Goal: Task Accomplishment & Management: Use online tool/utility

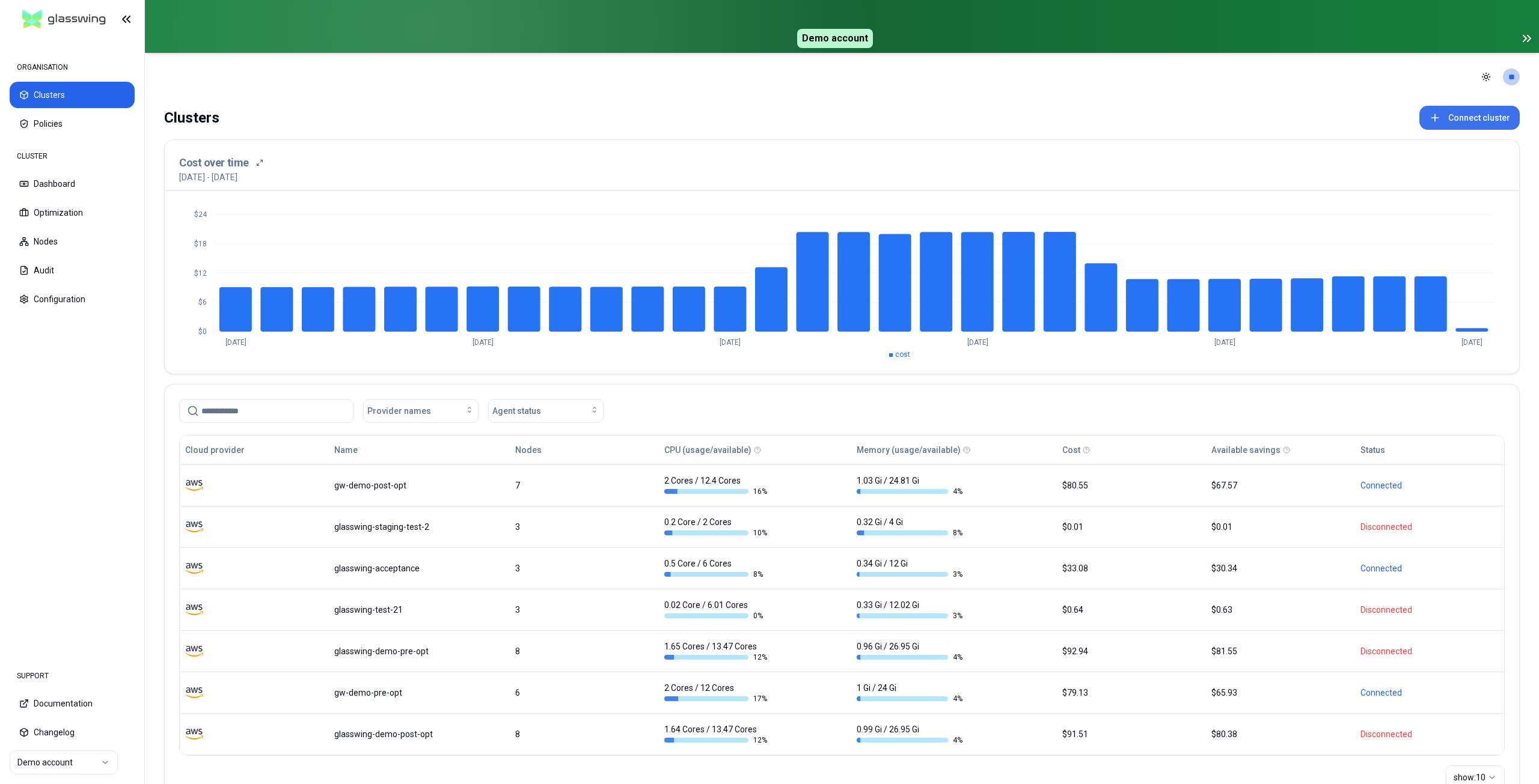
click at [769, 117] on icon at bounding box center [1434, 117] width 12 height 12
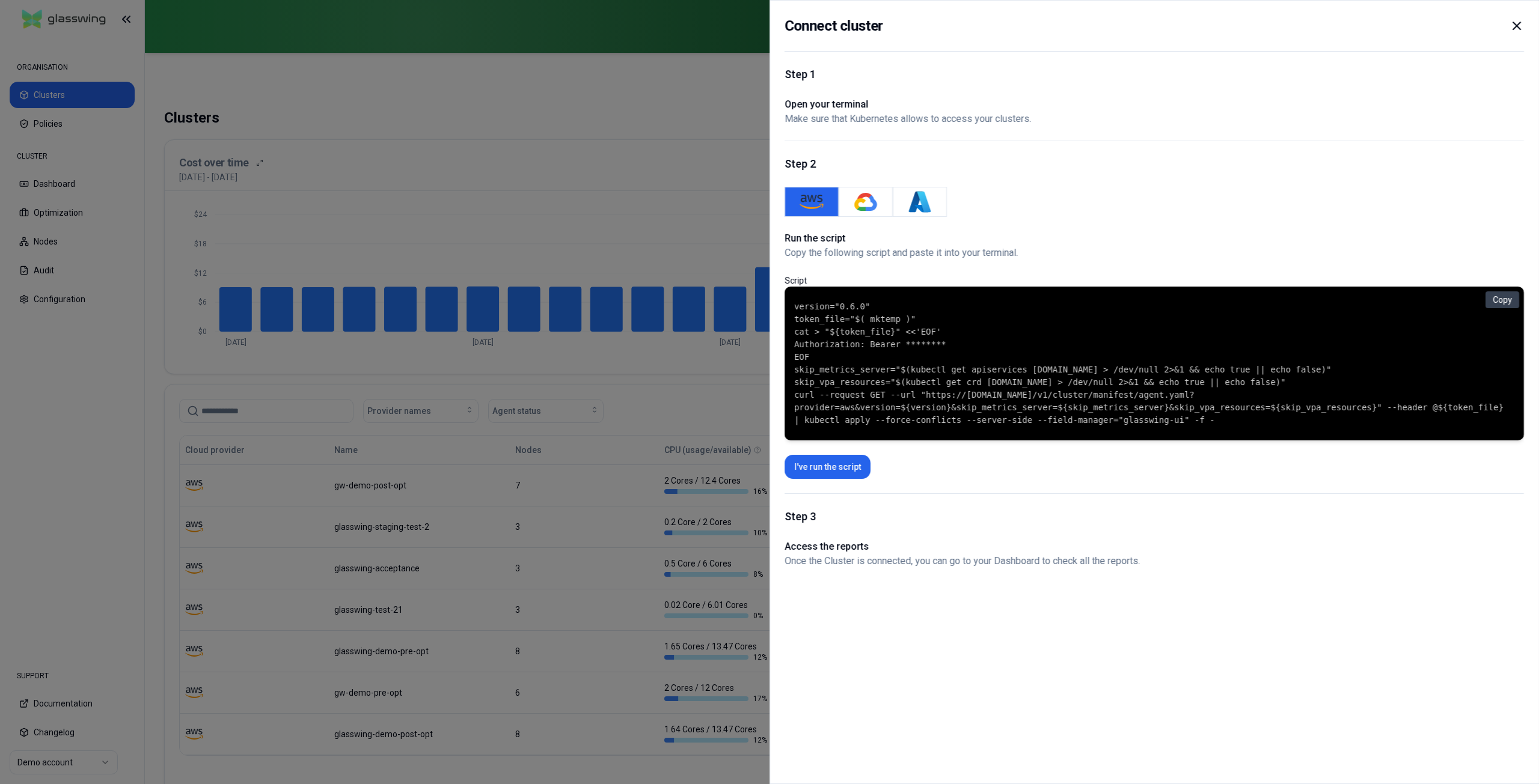
drag, startPoint x: 1524, startPoint y: 23, endPoint x: 1498, endPoint y: 24, distance: 26.0
click at [769, 24] on div "Connect cluster Step 1 Open your terminal Make sure that Kubernetes allows to a…" at bounding box center [1154, 392] width 770 height 784
click at [769, 24] on icon at bounding box center [1517, 26] width 7 height 7
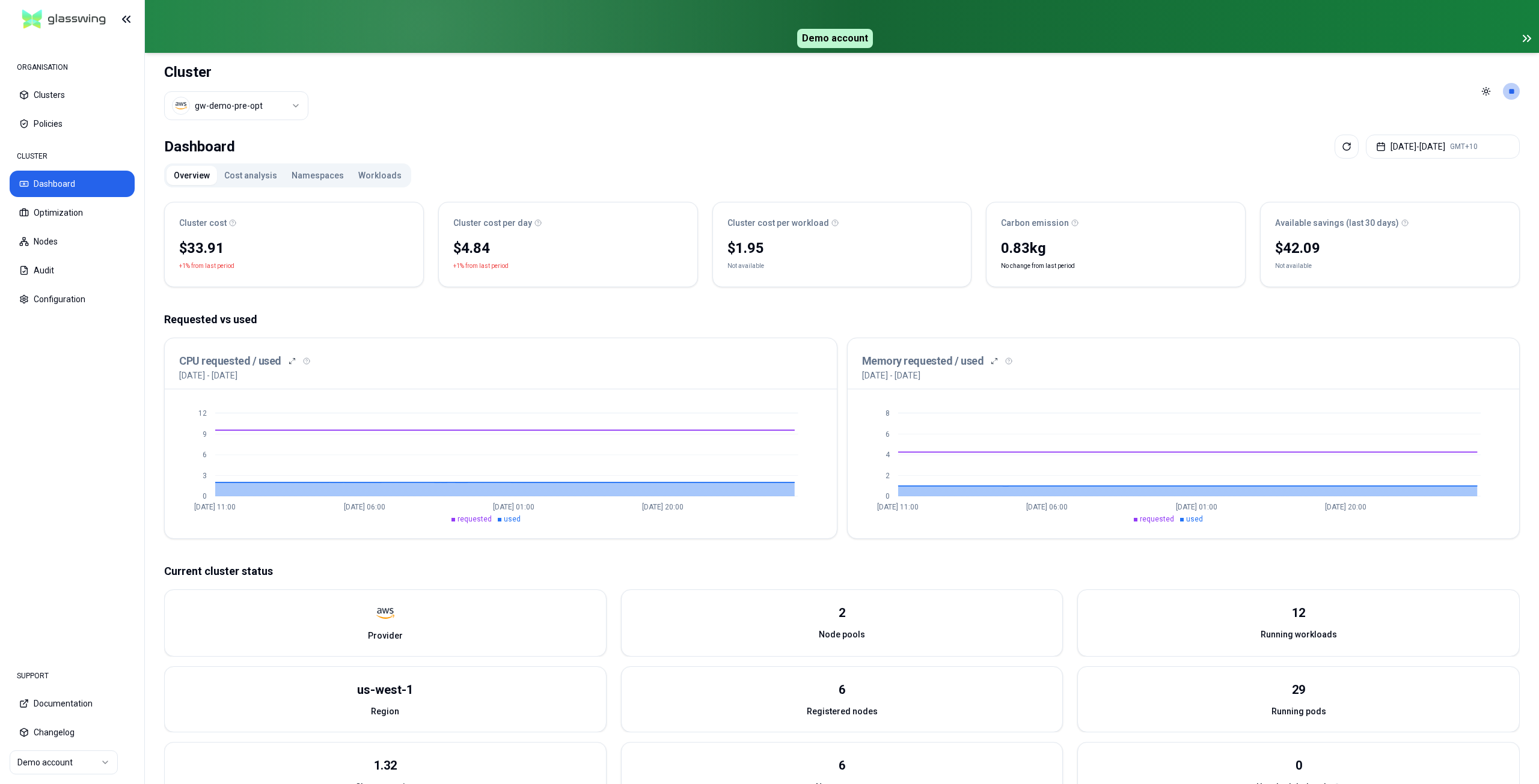
click at [254, 170] on button "Cost analysis" at bounding box center [251, 175] width 67 height 20
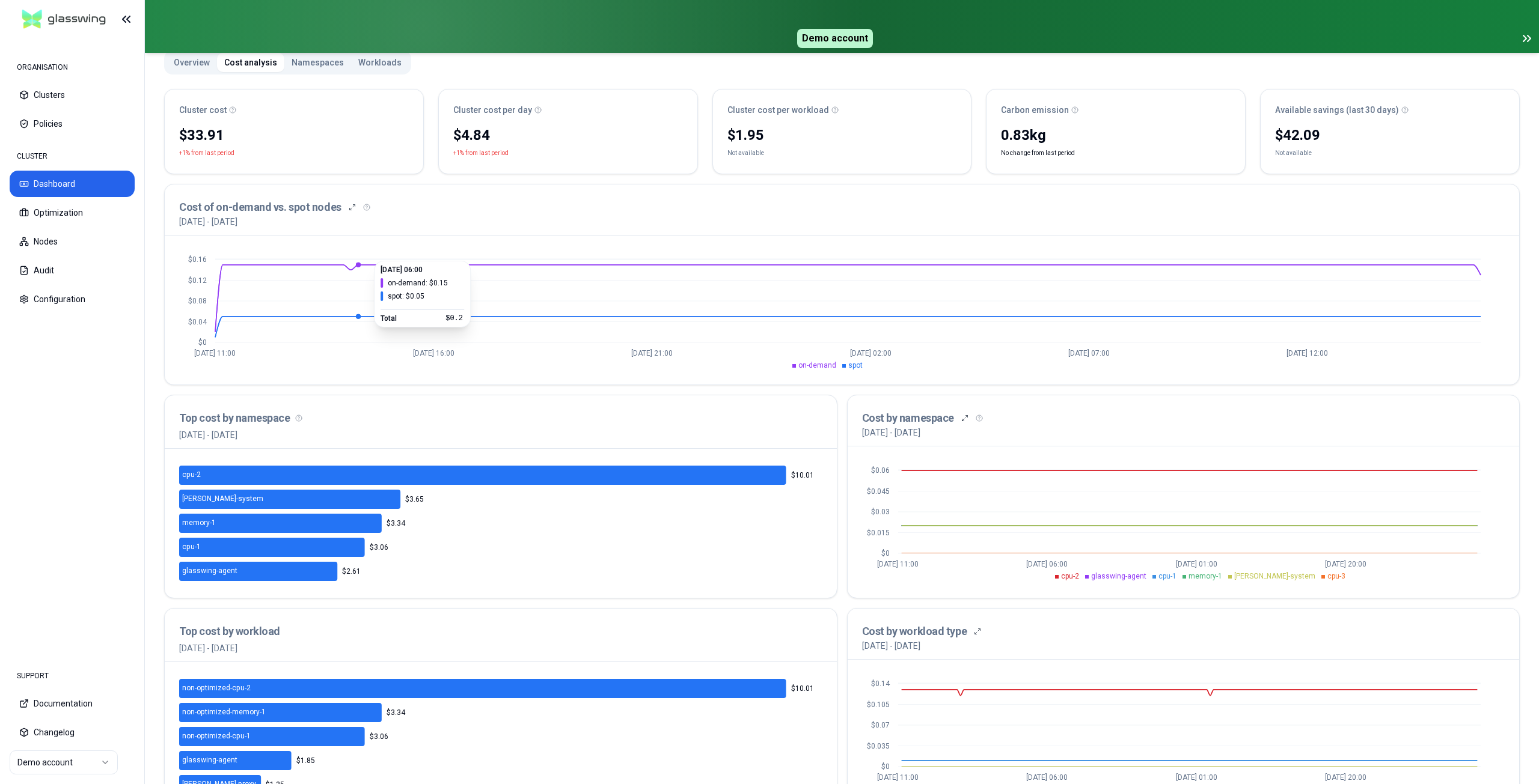
scroll to position [96, 0]
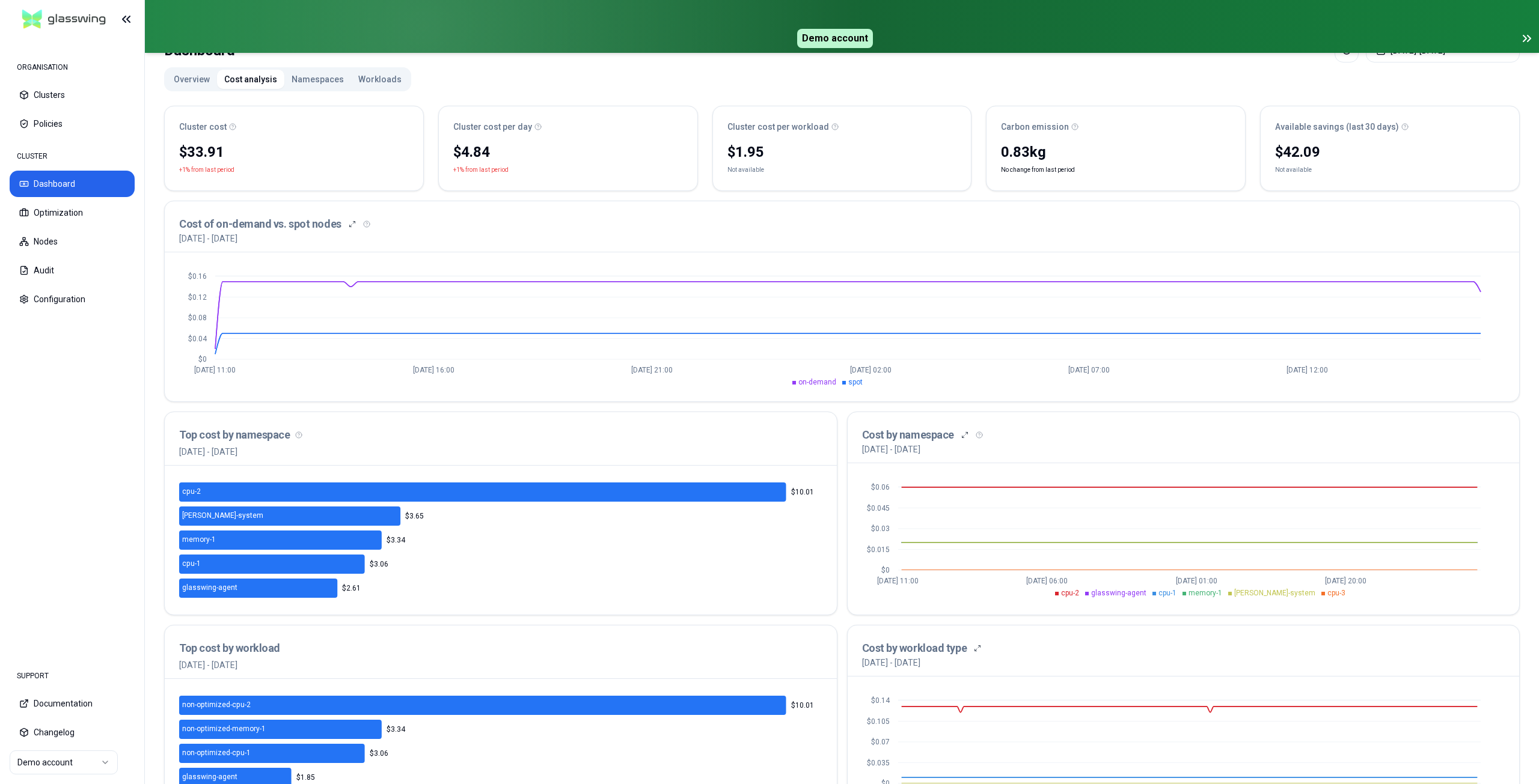
click at [769, 36] on icon at bounding box center [1526, 37] width 14 height 14
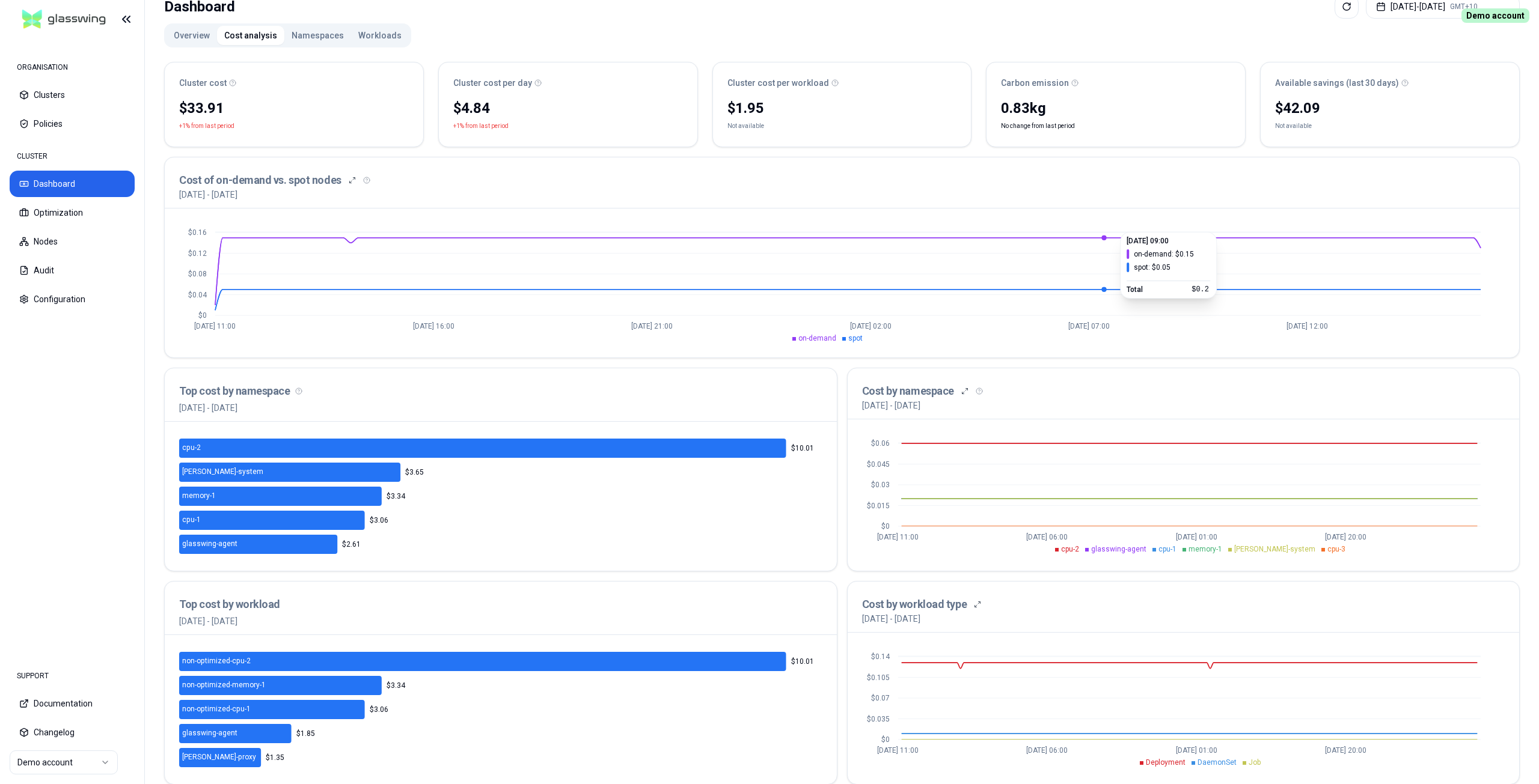
scroll to position [103, 0]
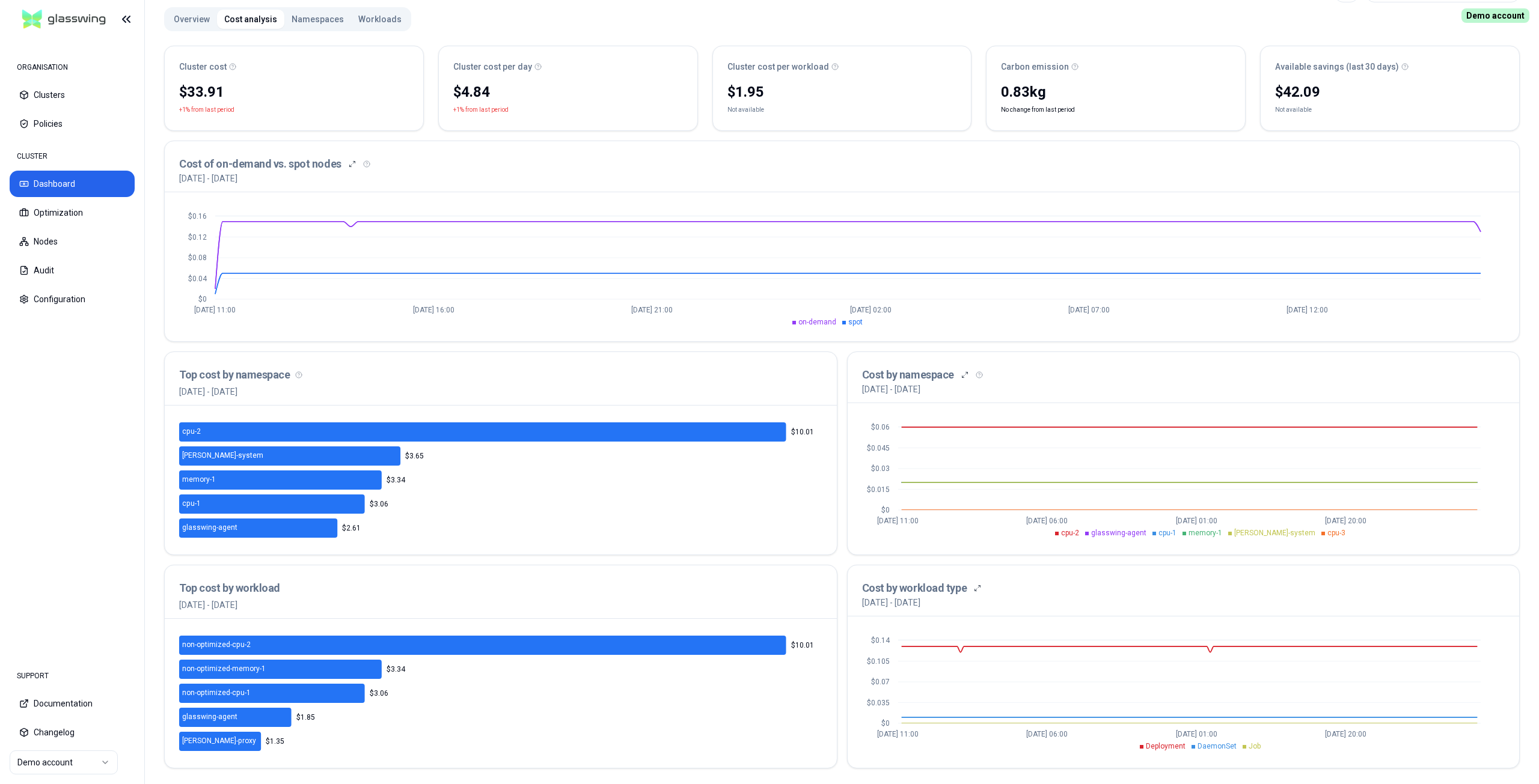
click at [314, 18] on button "Namespaces" at bounding box center [317, 19] width 66 height 20
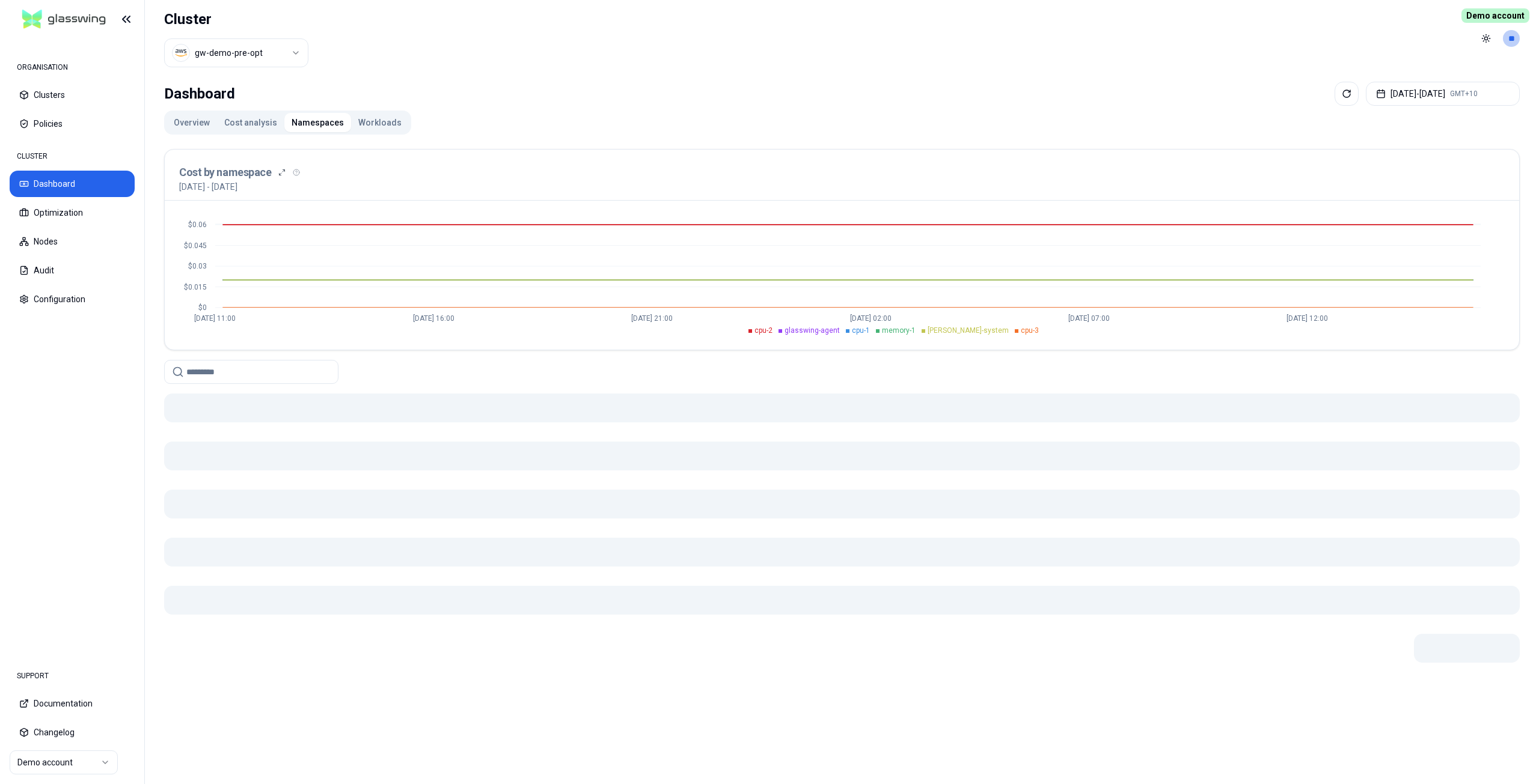
click at [384, 132] on div "Overview Cost analysis Namespaces Workloads" at bounding box center [287, 123] width 247 height 24
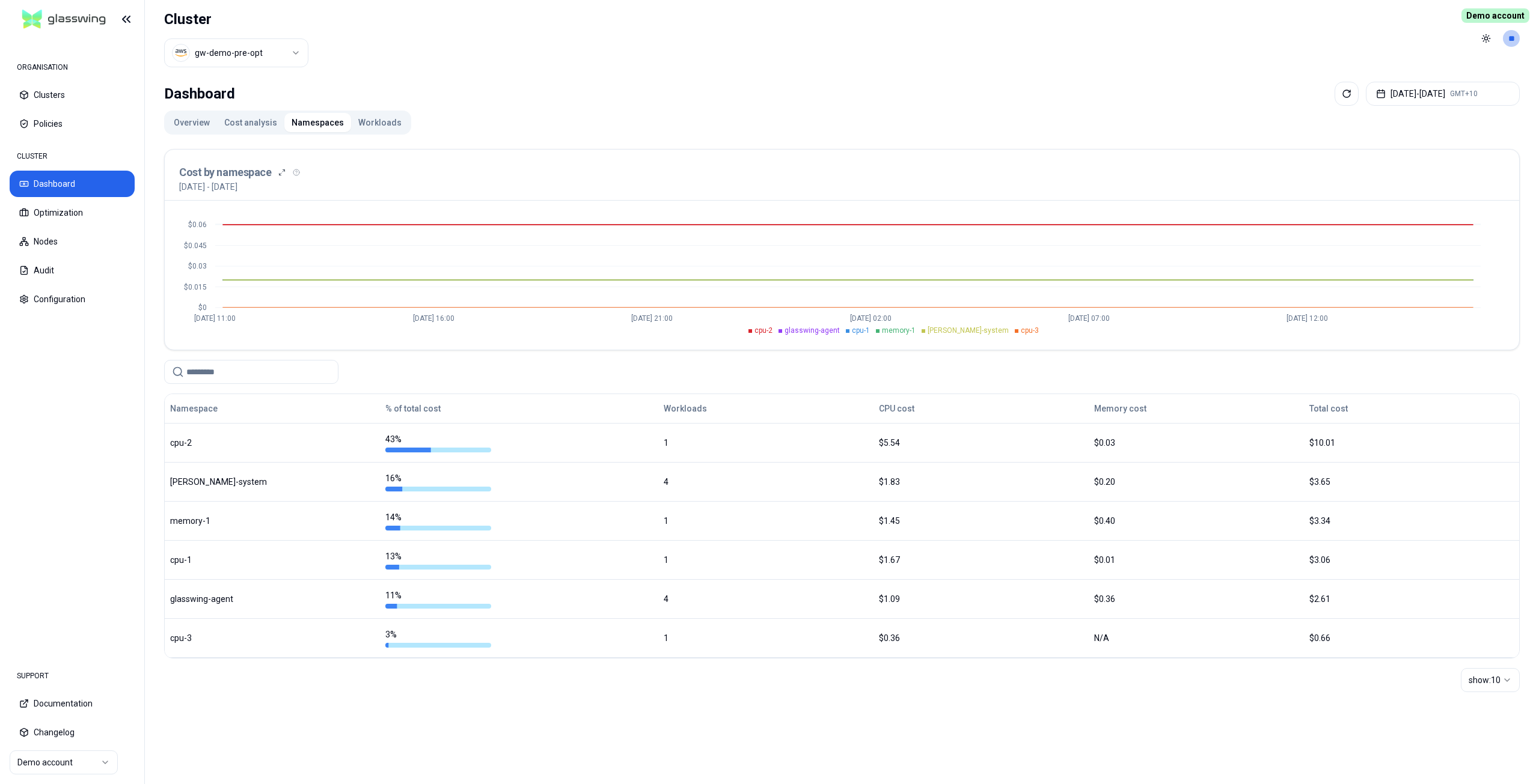
click at [373, 117] on button "Workloads" at bounding box center [380, 123] width 58 height 20
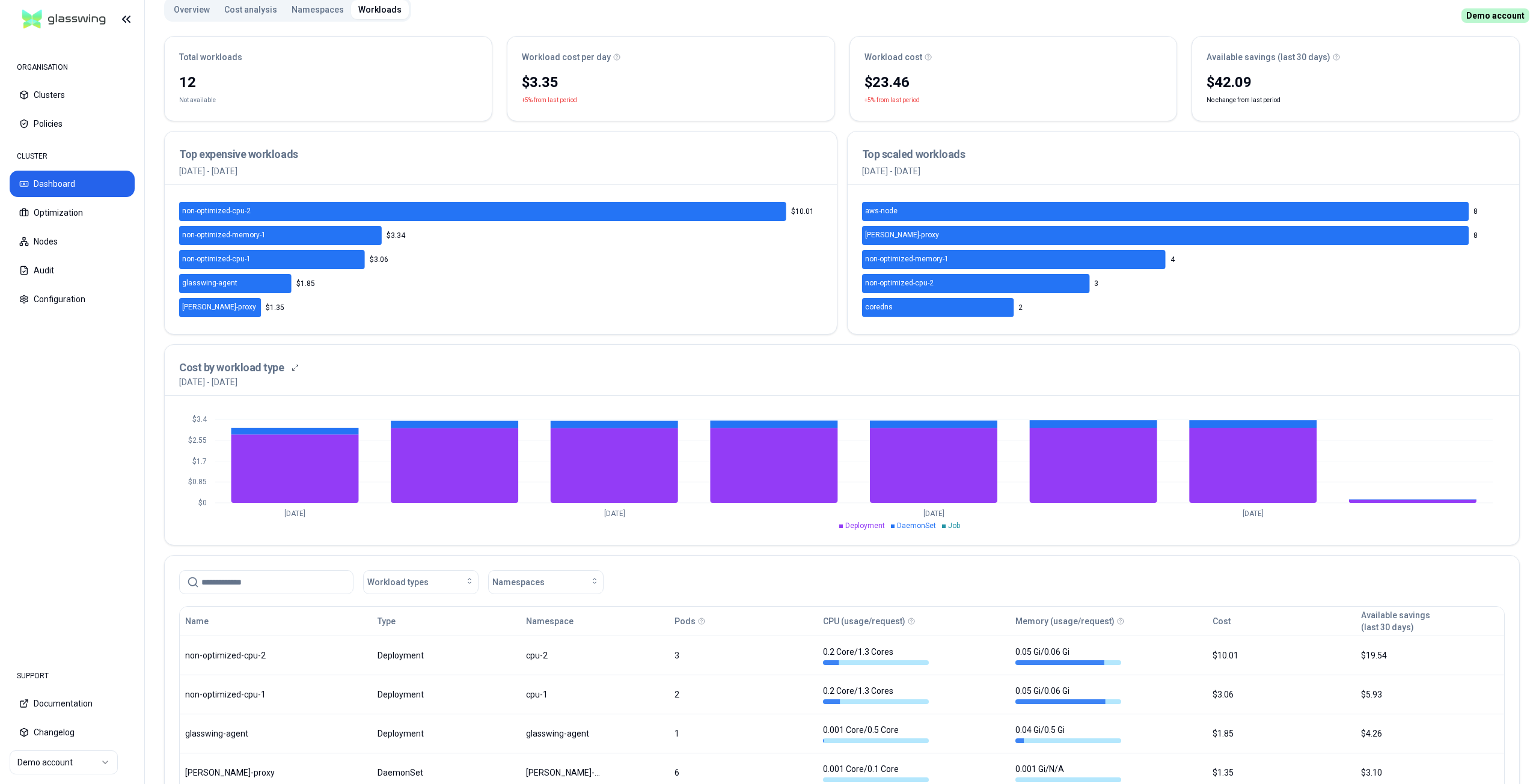
scroll to position [120, 0]
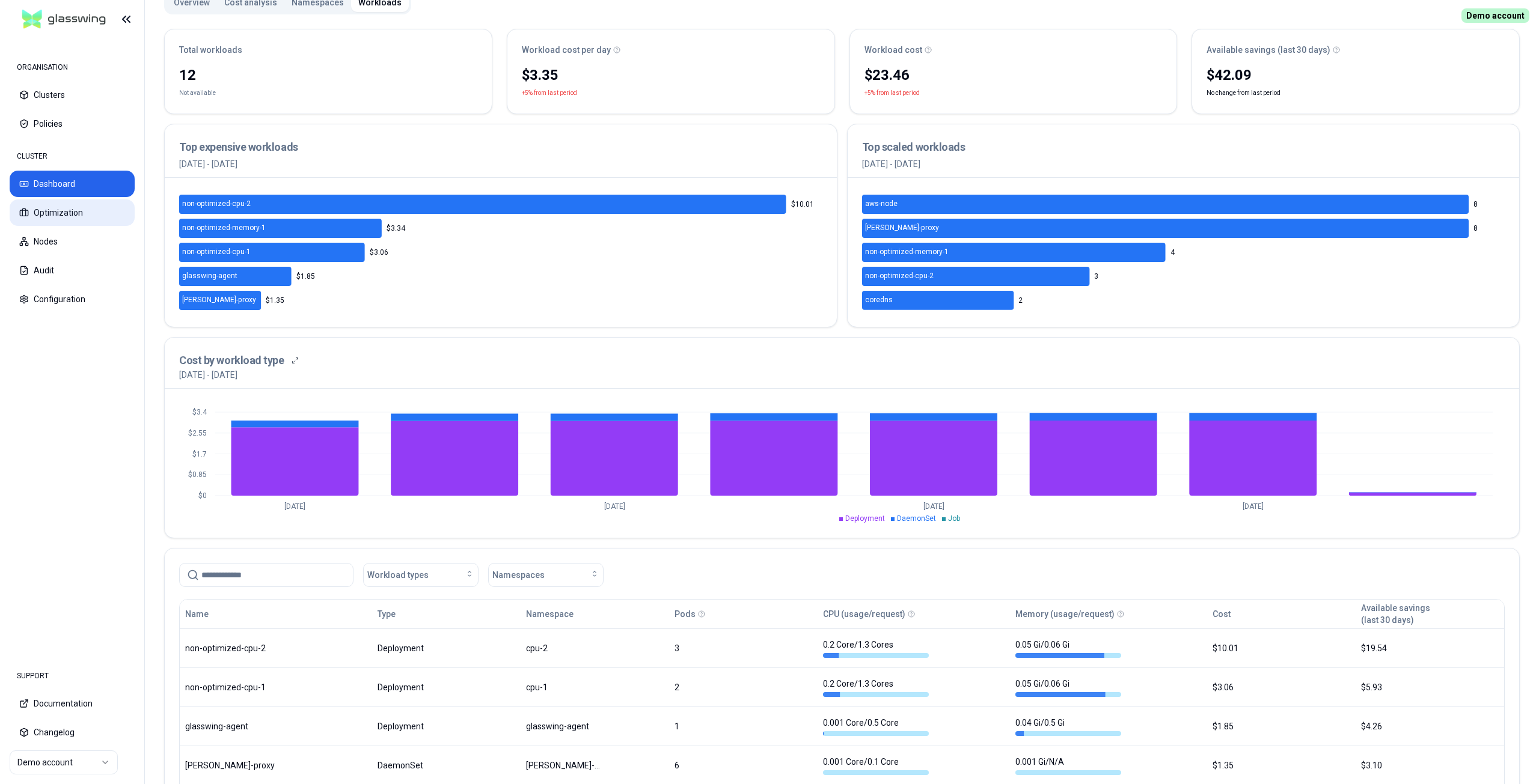
click at [66, 215] on button "Optimization" at bounding box center [72, 212] width 125 height 26
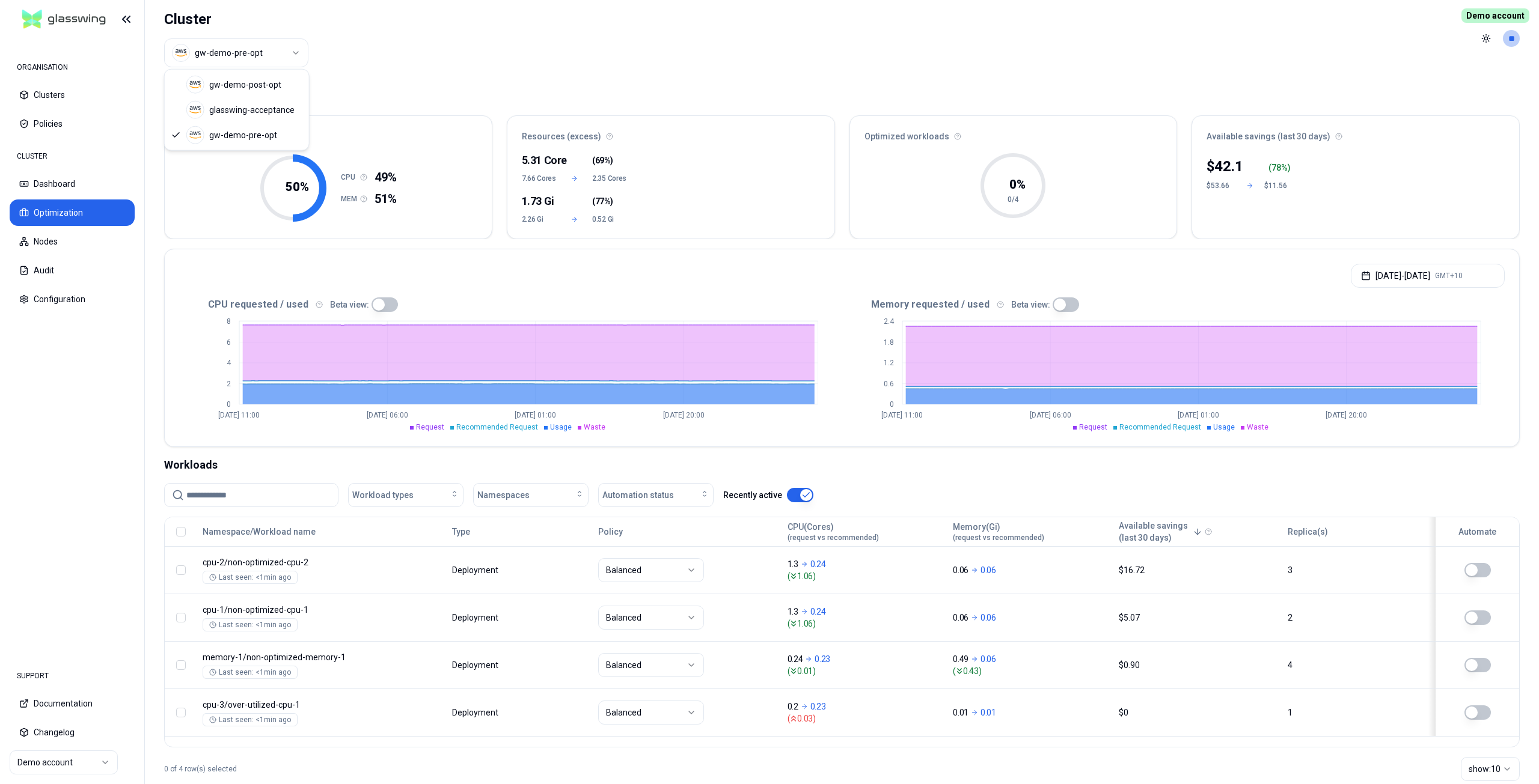
click at [270, 50] on html "ORGANISATION Clusters Policies CLUSTER Dashboard Optimization Nodes Audit Confi…" at bounding box center [770, 392] width 1539 height 784
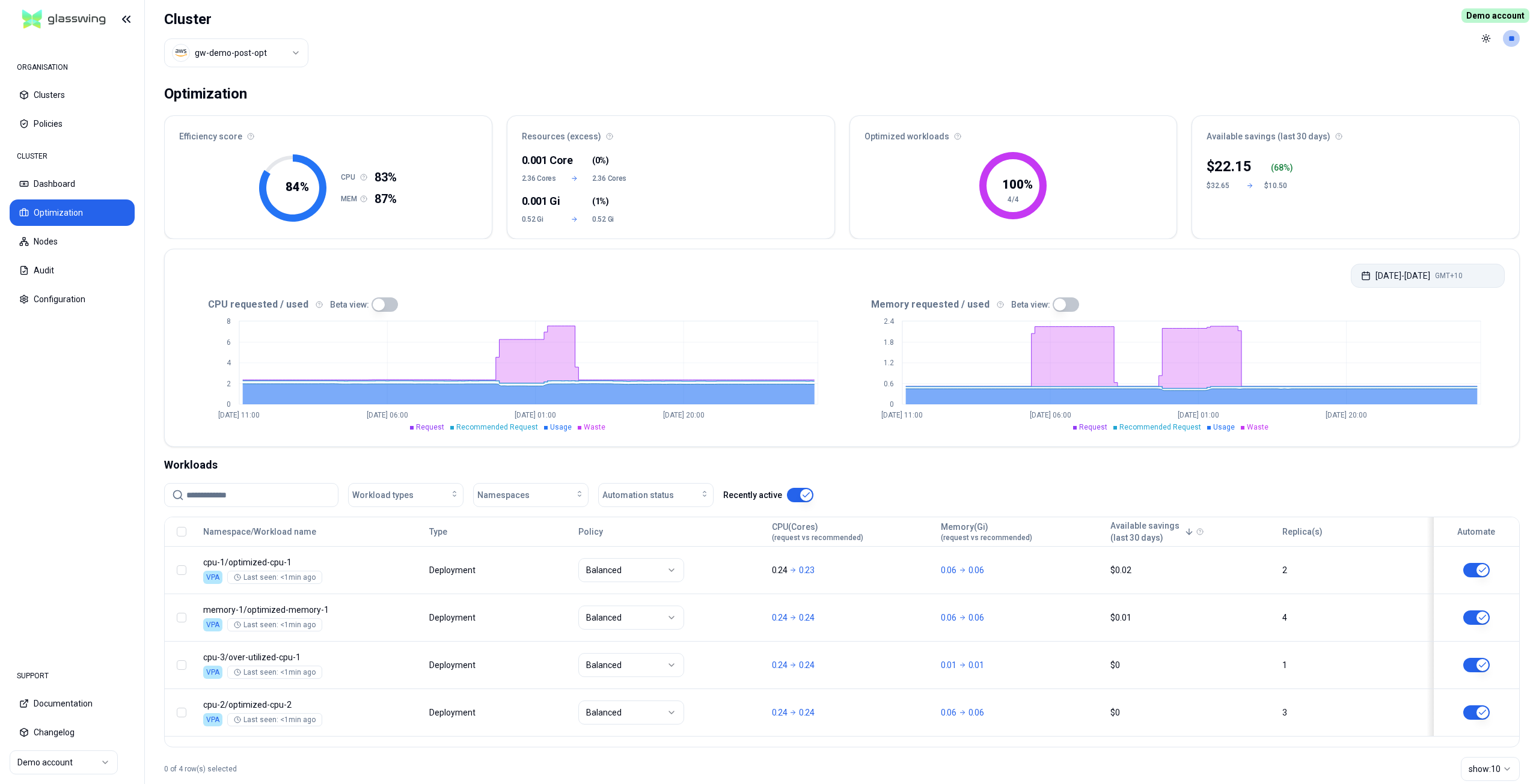
click at [769, 276] on button "[DATE] - [DATE] GMT+10" at bounding box center [1428, 276] width 154 height 24
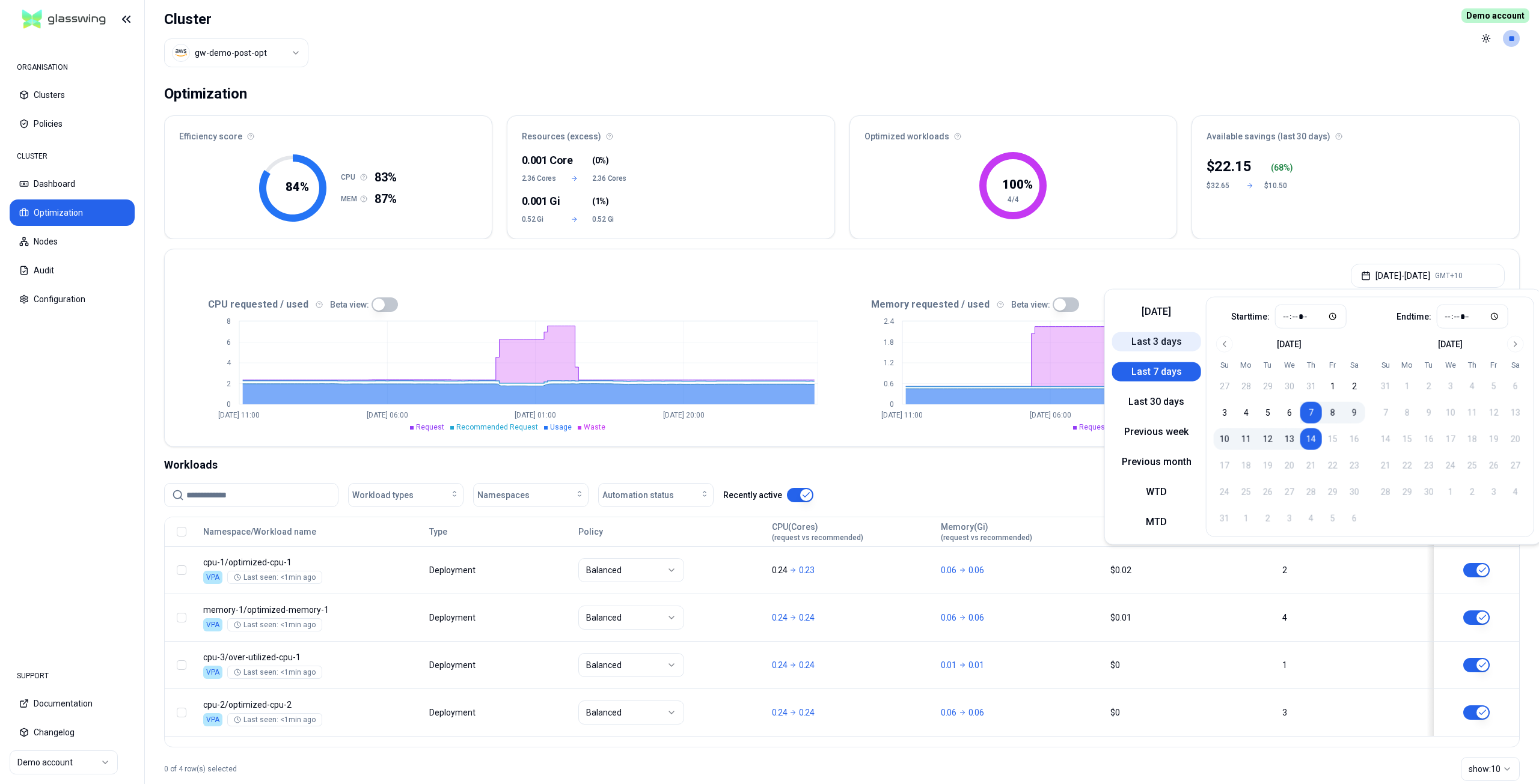
click at [769, 348] on button "Last 3 days" at bounding box center [1156, 341] width 89 height 20
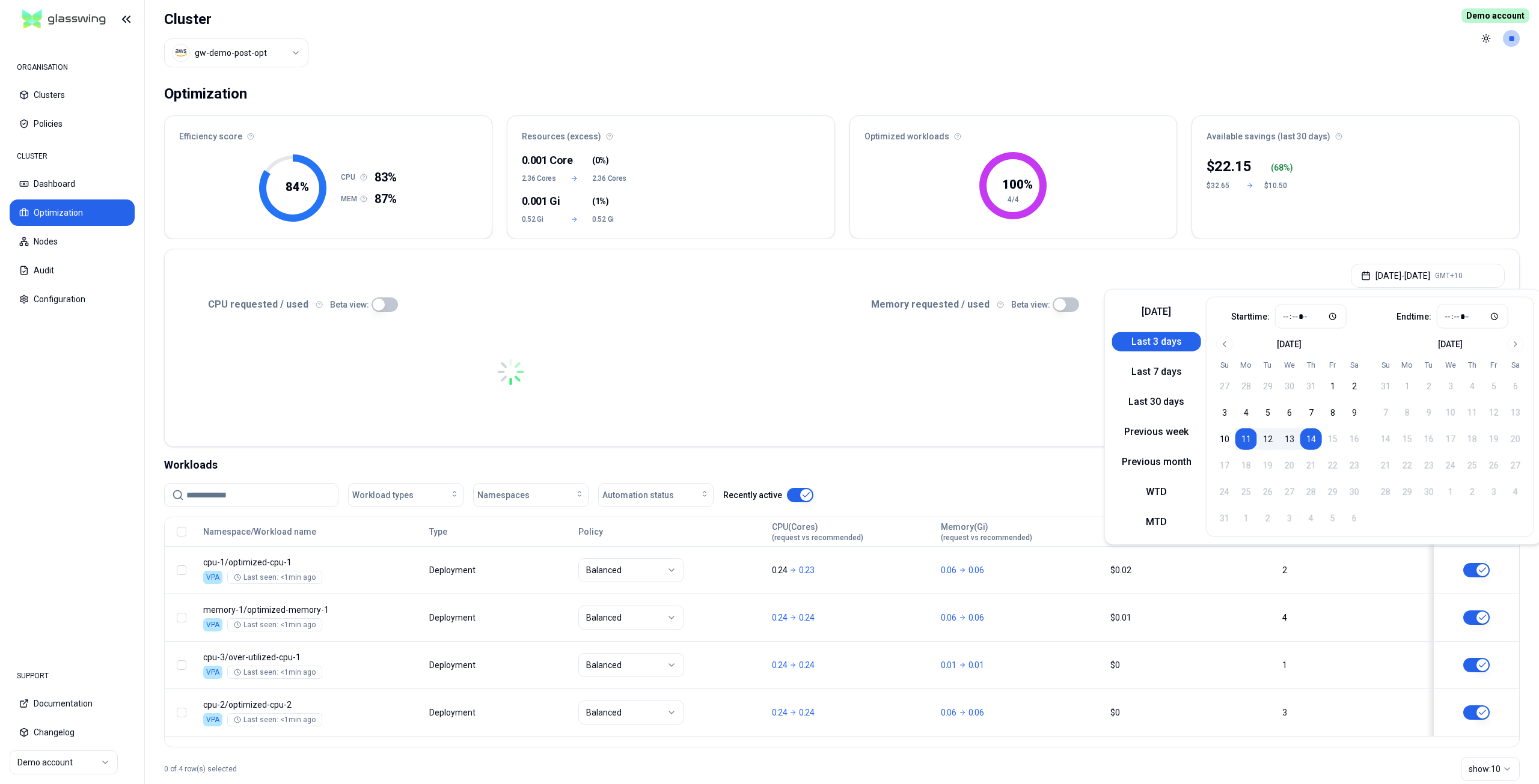
type input "*****"
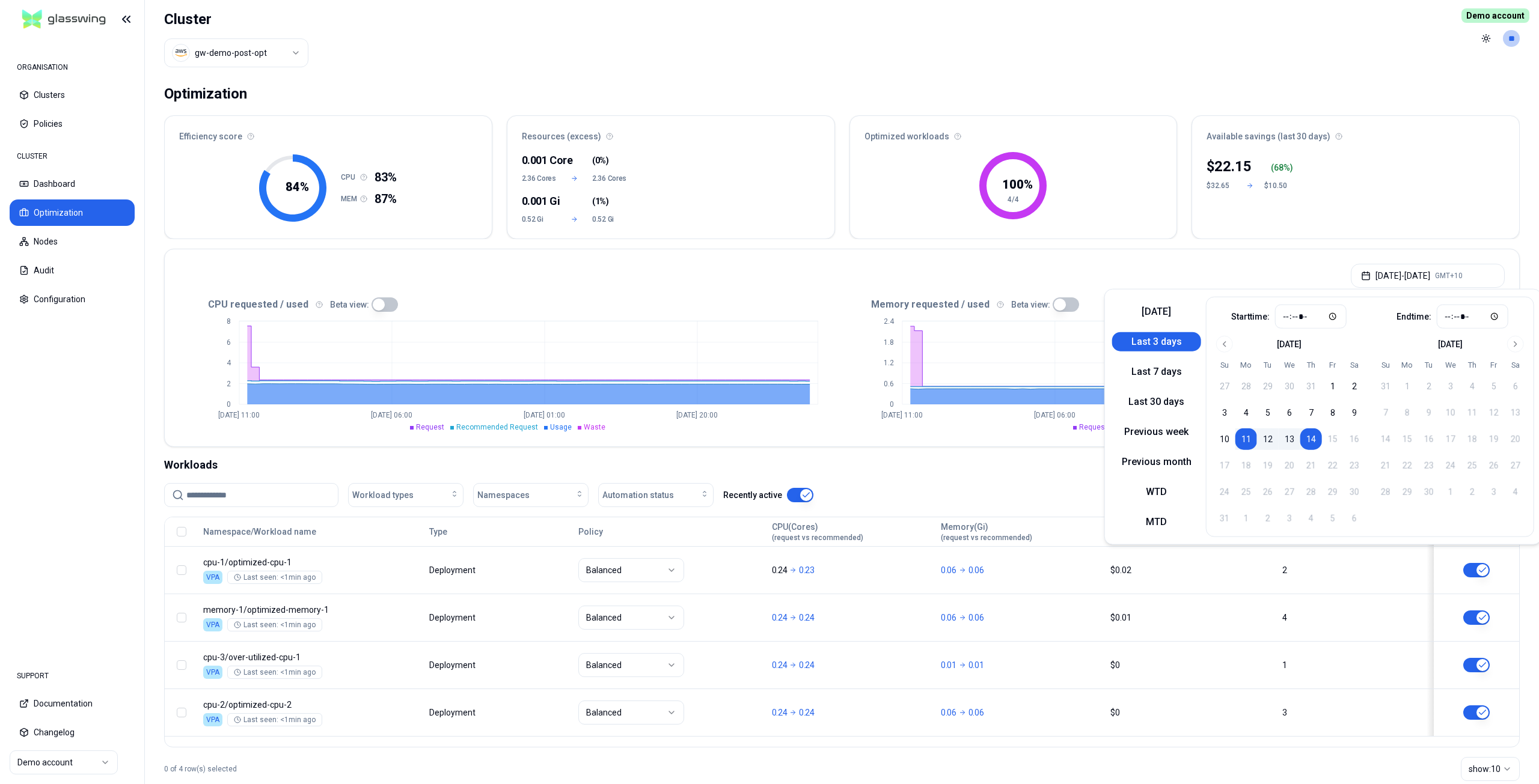
click at [682, 278] on div "[DATE] - [DATE] GMT+10" at bounding box center [842, 271] width 1355 height 46
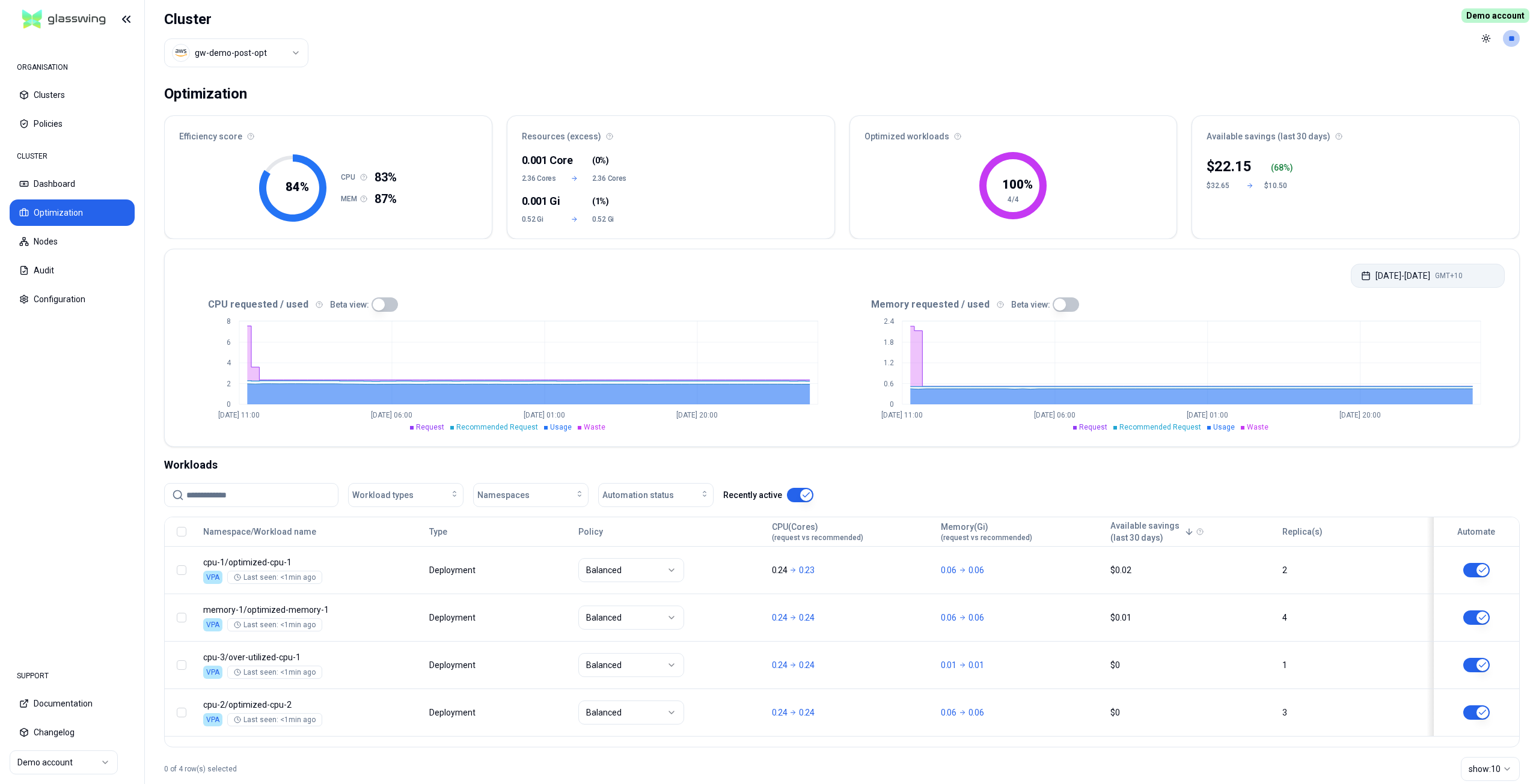
click at [769, 274] on button "[DATE] - [DATE] GMT+10" at bounding box center [1428, 276] width 154 height 24
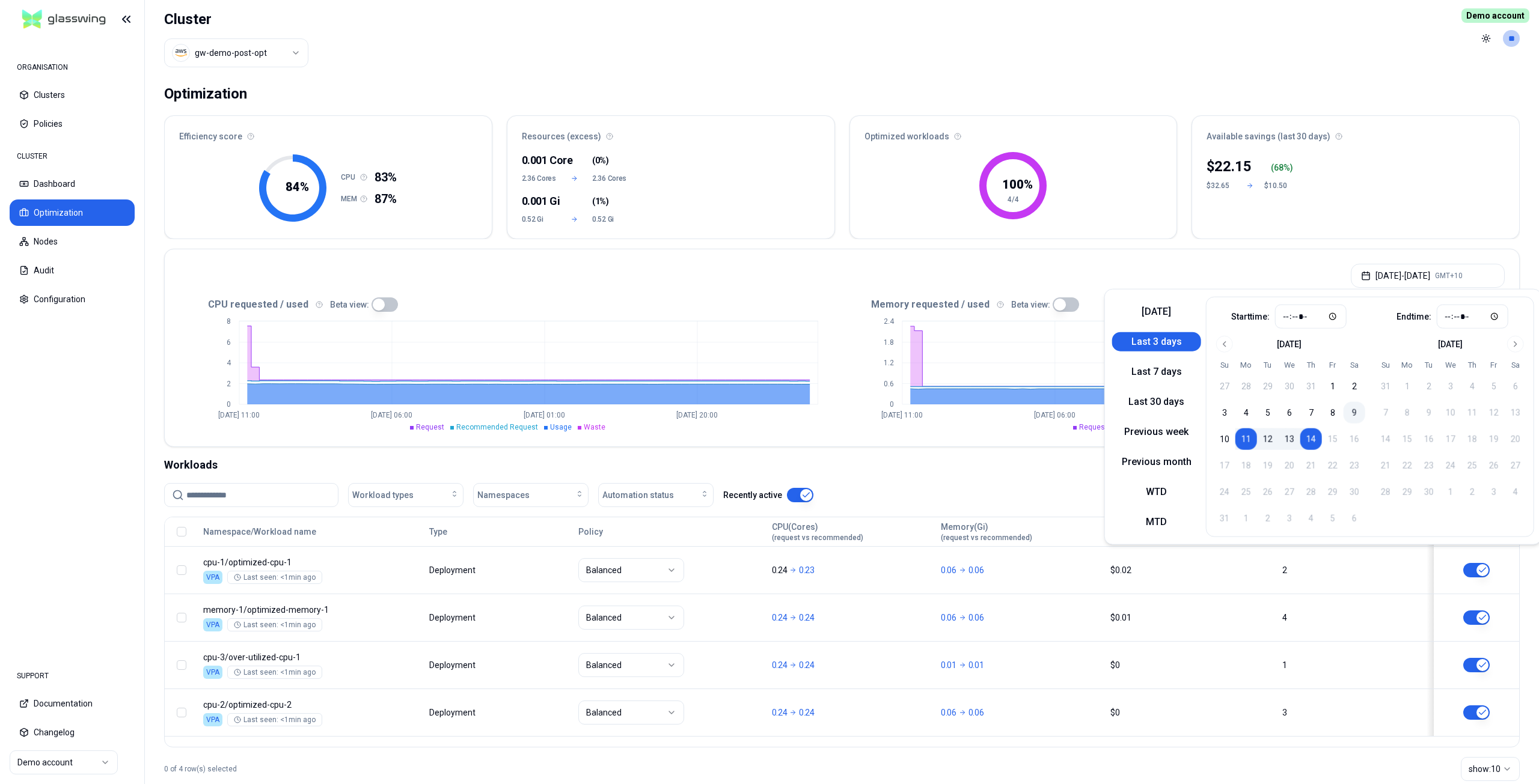
click at [769, 399] on button "9" at bounding box center [1354, 413] width 22 height 22
type input "*****"
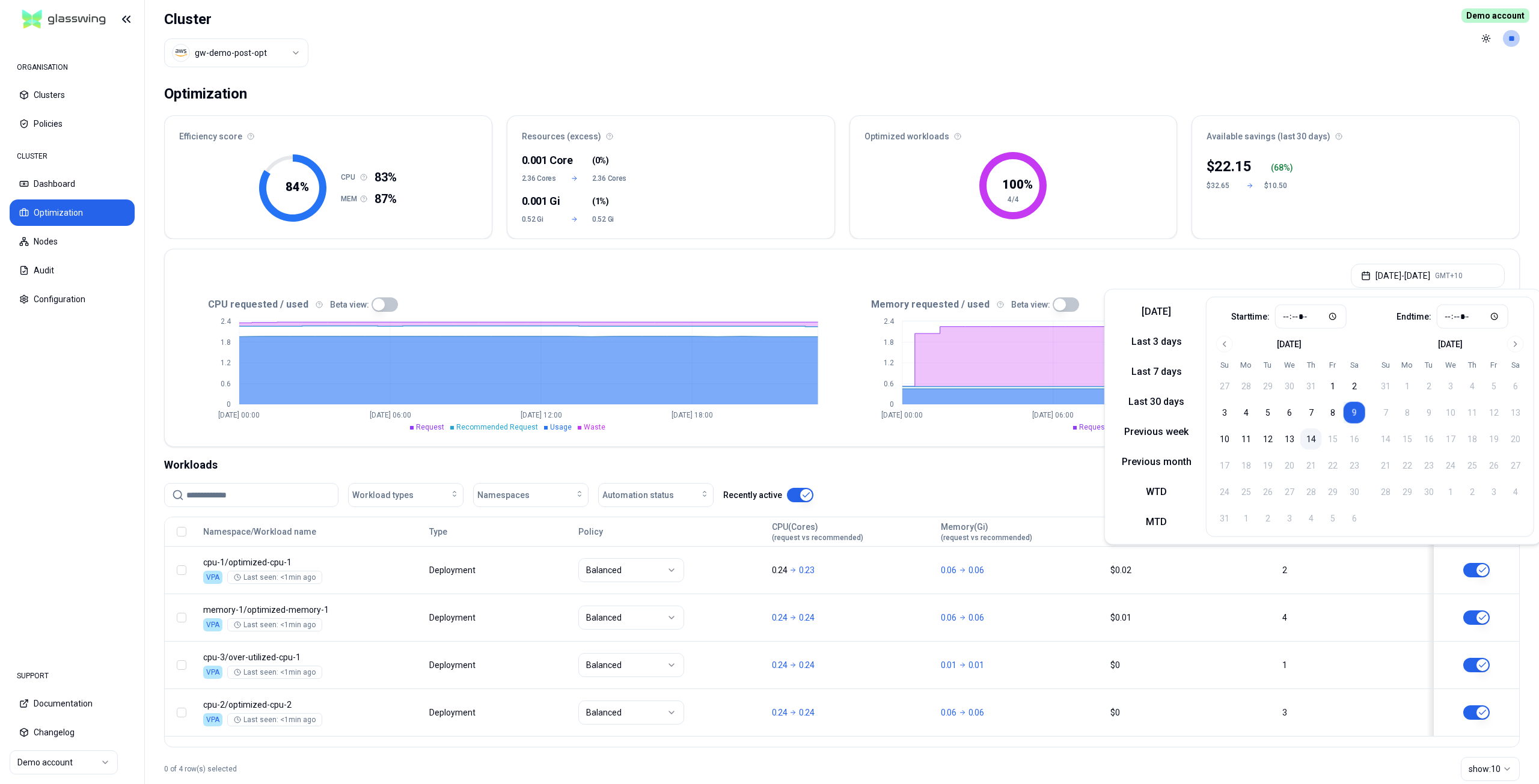
click at [769, 399] on button "14" at bounding box center [1311, 439] width 22 height 22
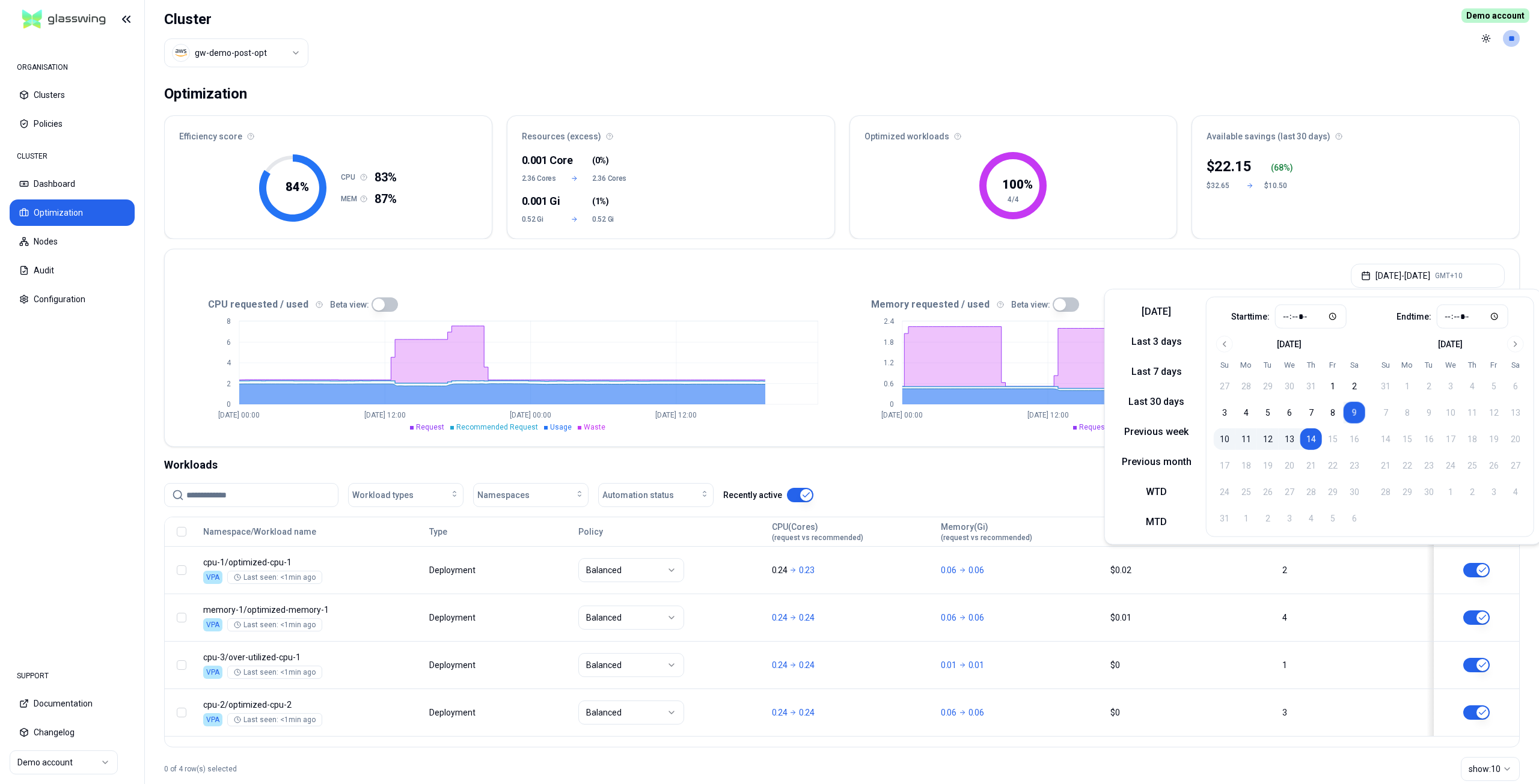
click at [769, 399] on button "10" at bounding box center [1224, 439] width 22 height 22
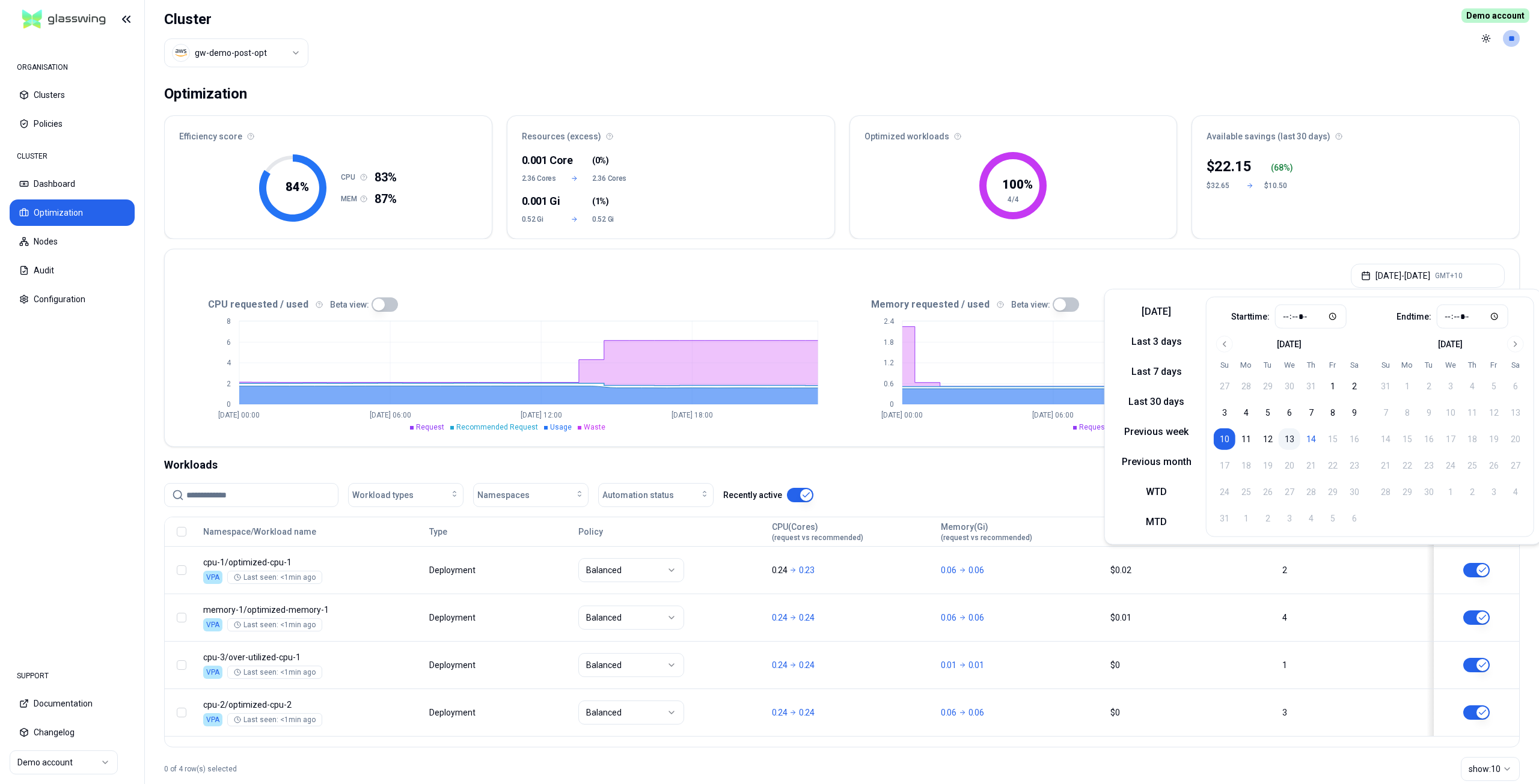
click at [769, 399] on button "13" at bounding box center [1289, 439] width 22 height 22
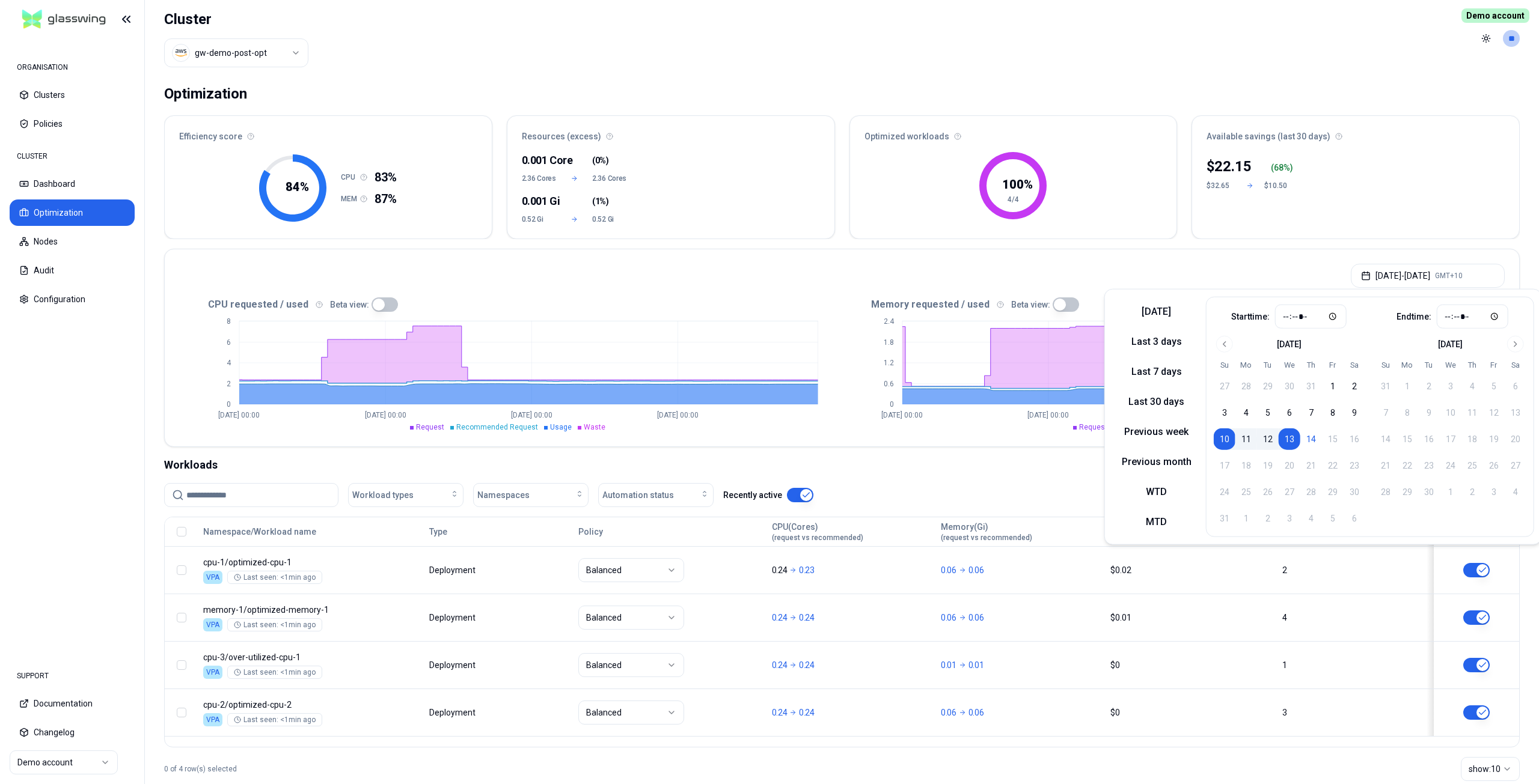
click at [769, 399] on button "11" at bounding box center [1245, 439] width 22 height 22
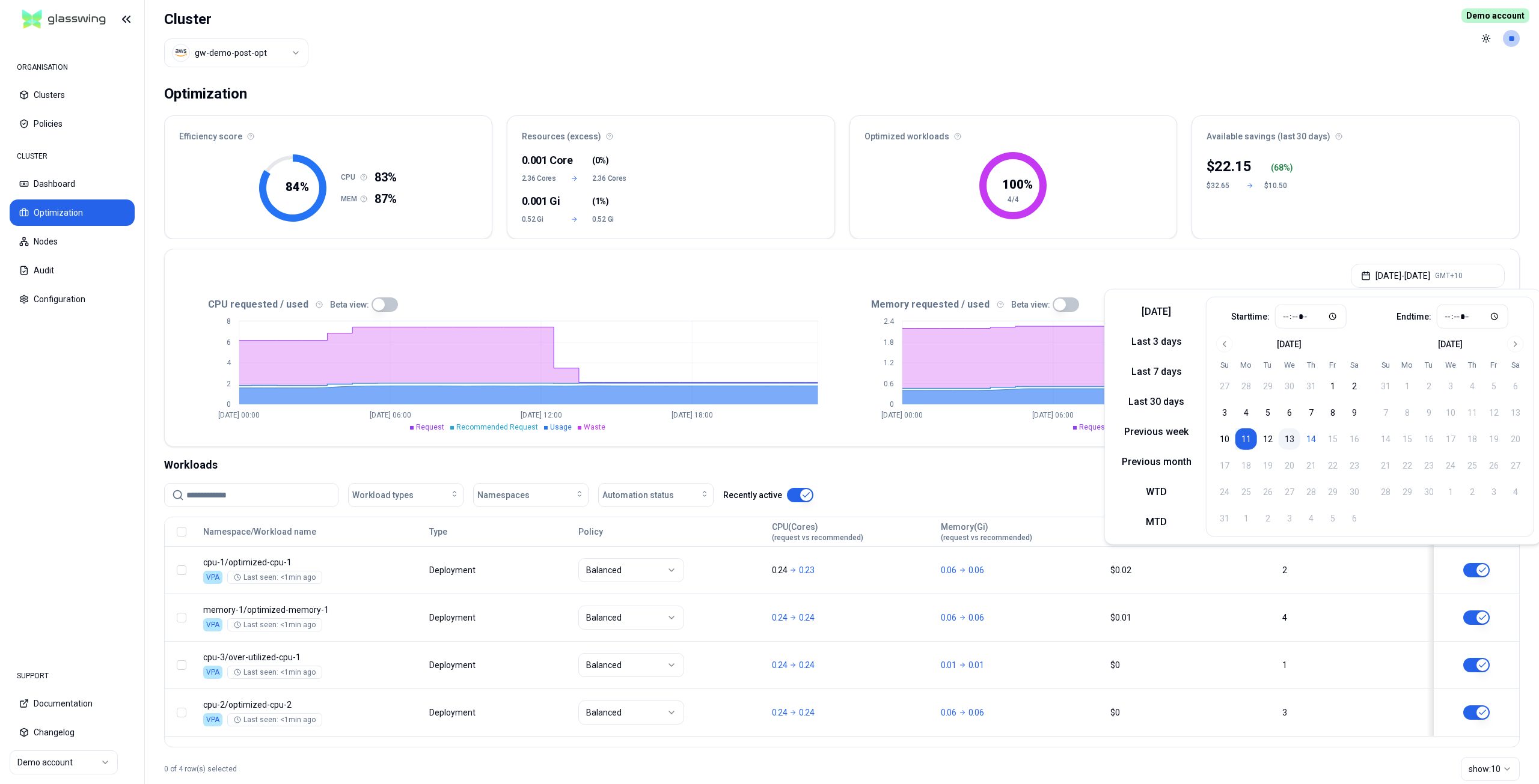
click at [769, 399] on button "13" at bounding box center [1289, 439] width 22 height 22
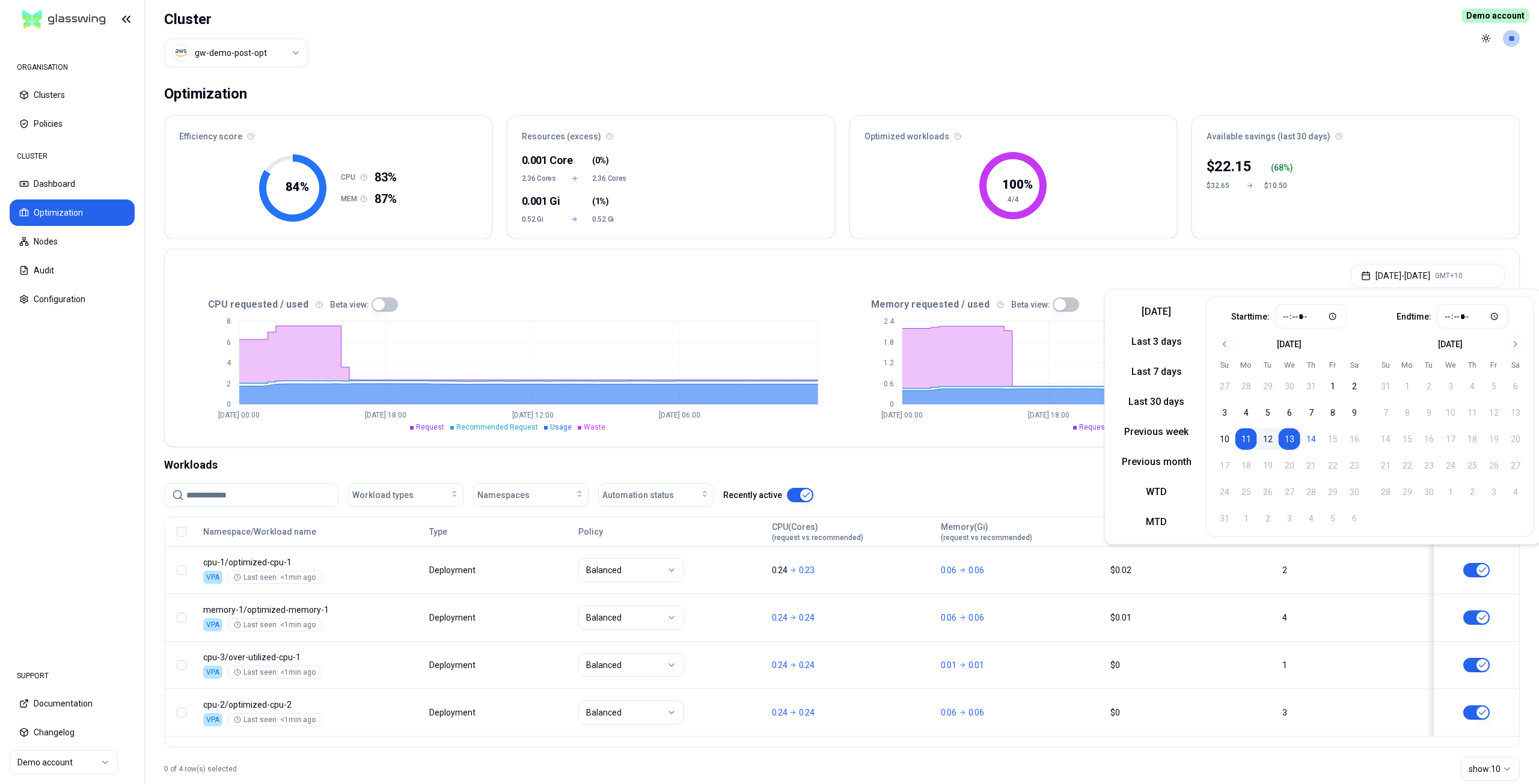
click at [726, 231] on div "0.001 Core ( 0% ) 2.36 Cores 2.36 Cores 0.001 Gi ( 1% ) 0.52 Gi 0.52 Gi" at bounding box center [670, 194] width 327 height 89
